Goal: Information Seeking & Learning: Learn about a topic

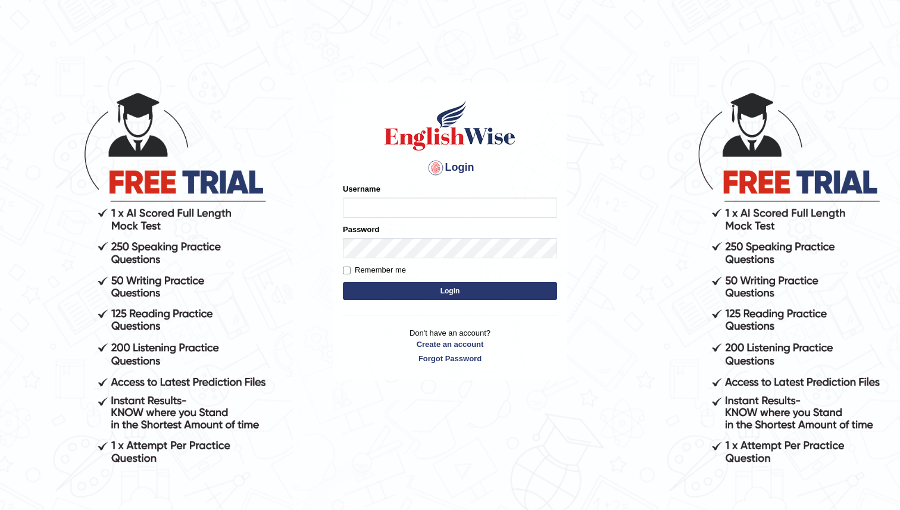
click at [437, 214] on input "Username" at bounding box center [450, 208] width 214 height 20
type input "ritesh2052"
click at [465, 291] on button "Login" at bounding box center [450, 291] width 214 height 18
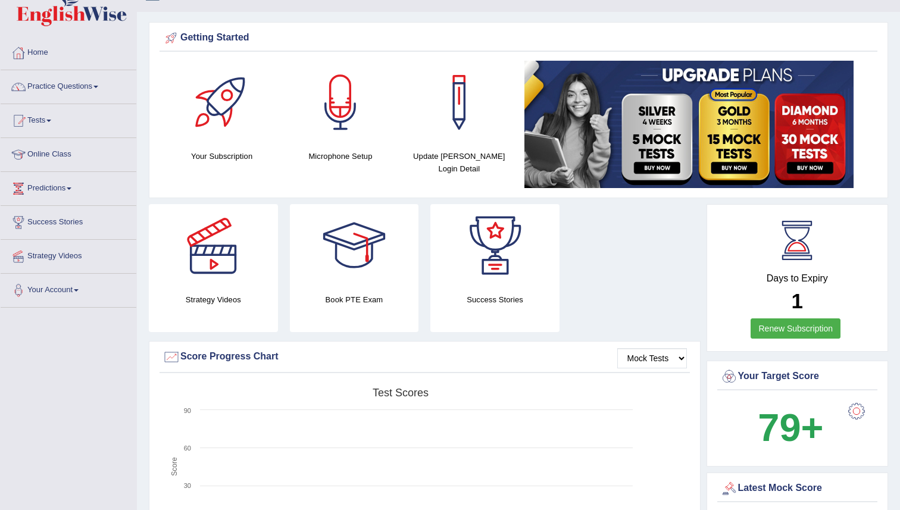
scroll to position [21, 0]
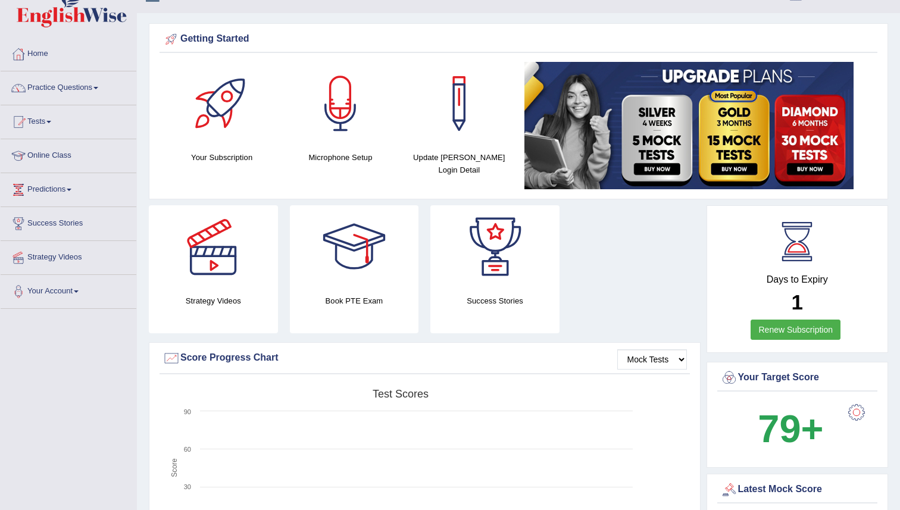
click at [782, 328] on link "Renew Subscription" at bounding box center [796, 330] width 90 height 20
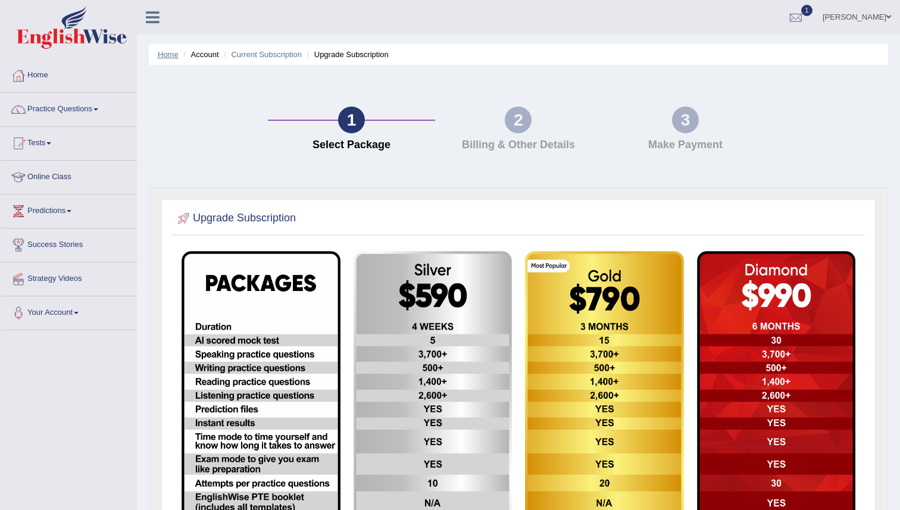
click at [161, 52] on link "Home" at bounding box center [168, 54] width 21 height 9
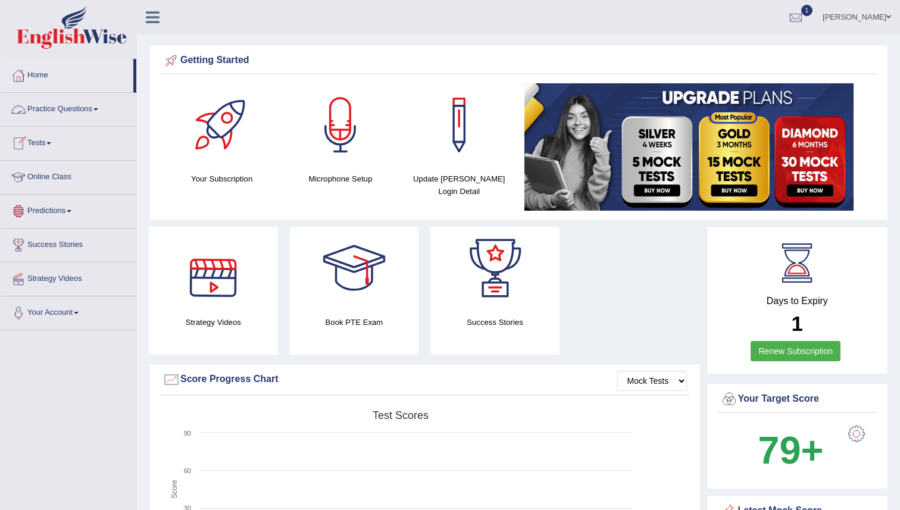
click at [38, 145] on link "Tests" at bounding box center [69, 142] width 136 height 30
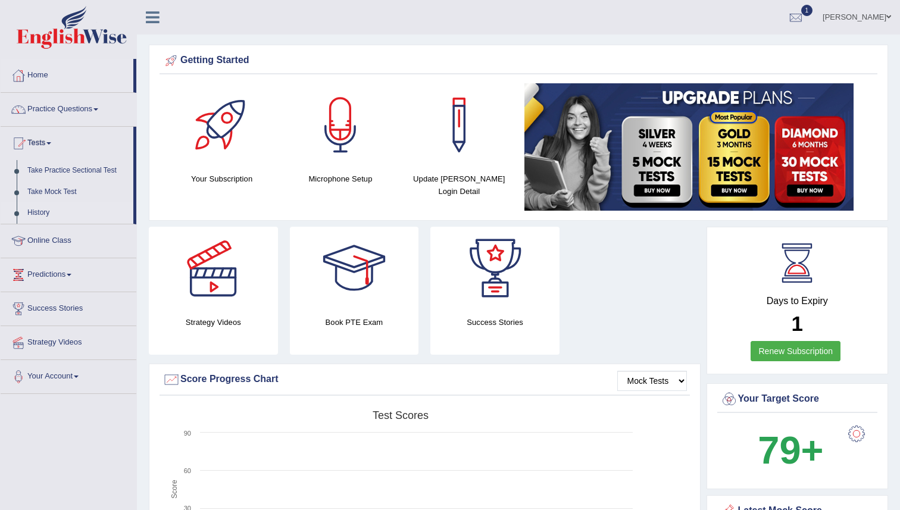
click at [35, 208] on link "History" at bounding box center [77, 212] width 111 height 21
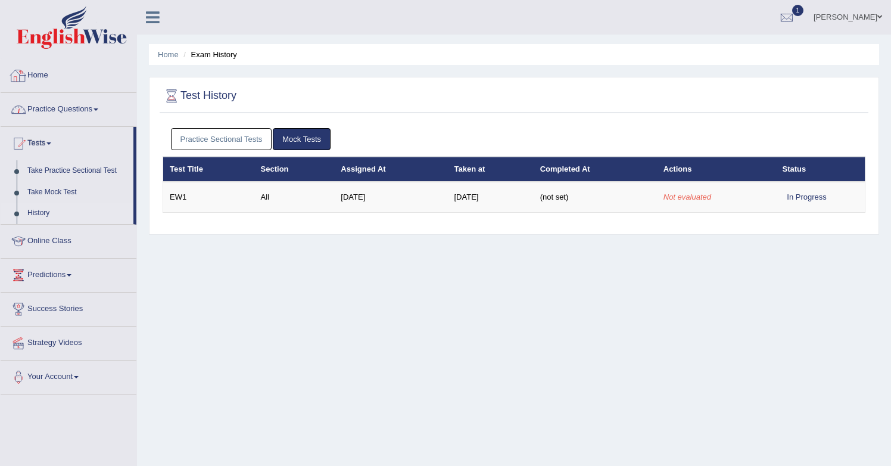
click at [54, 107] on link "Practice Questions" at bounding box center [69, 108] width 136 height 30
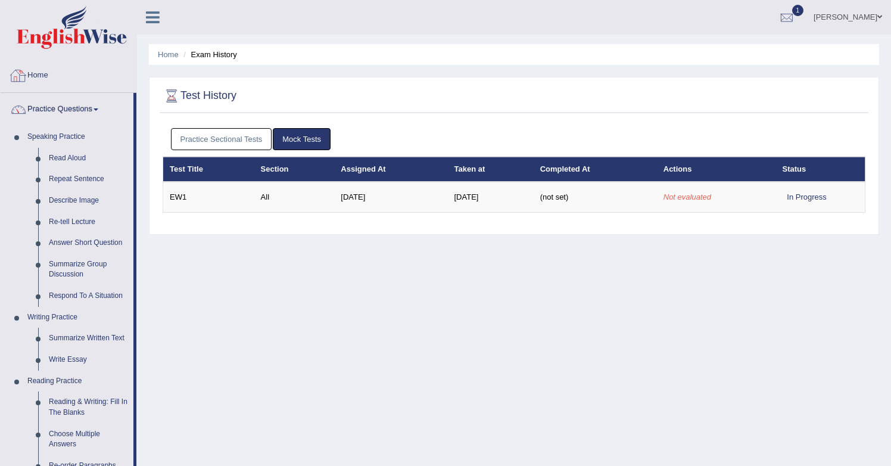
click at [36, 76] on link "Home" at bounding box center [69, 74] width 136 height 30
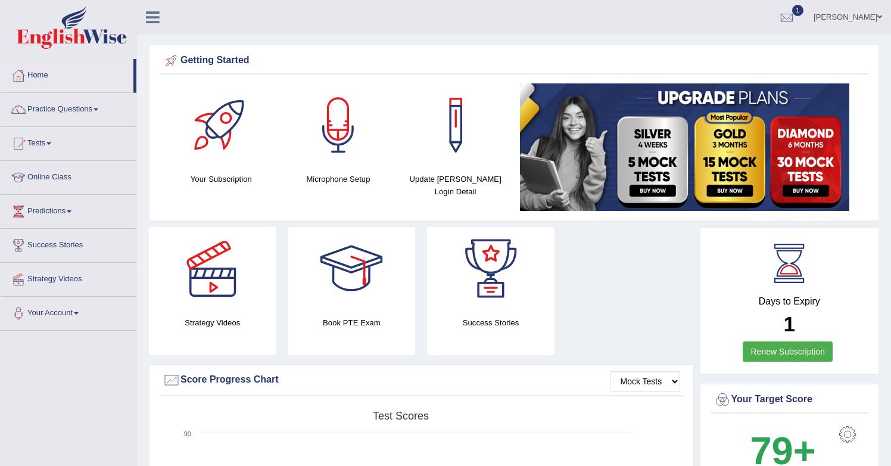
click at [83, 108] on link "Practice Questions" at bounding box center [69, 108] width 136 height 30
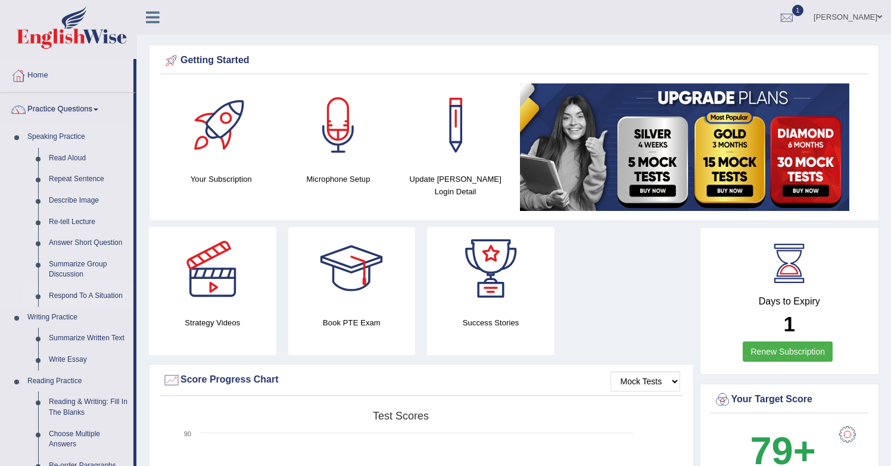
click at [61, 295] on link "Respond To A Situation" at bounding box center [88, 295] width 90 height 21
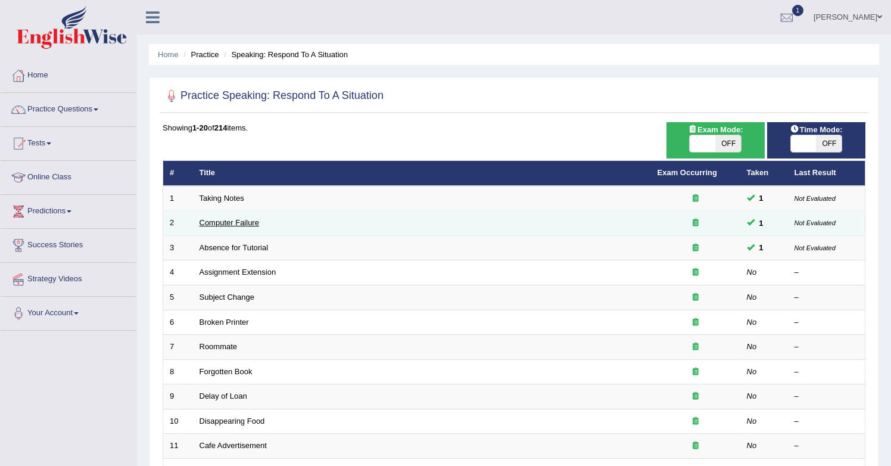
click at [236, 225] on link "Computer Failure" at bounding box center [230, 222] width 60 height 9
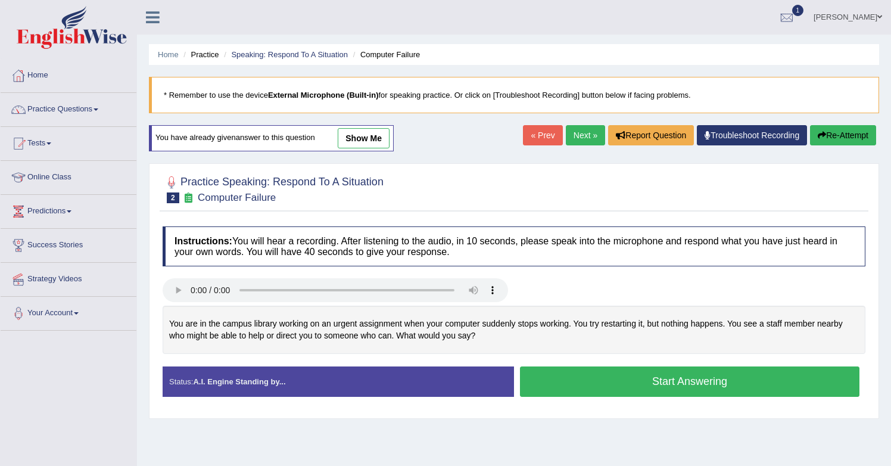
click at [370, 132] on link "show me" at bounding box center [364, 138] width 52 height 20
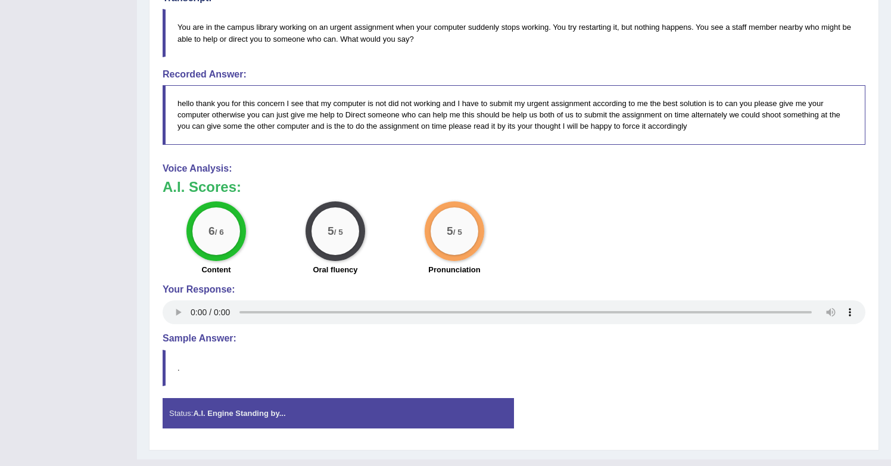
scroll to position [388, 0]
